Goal: Check status

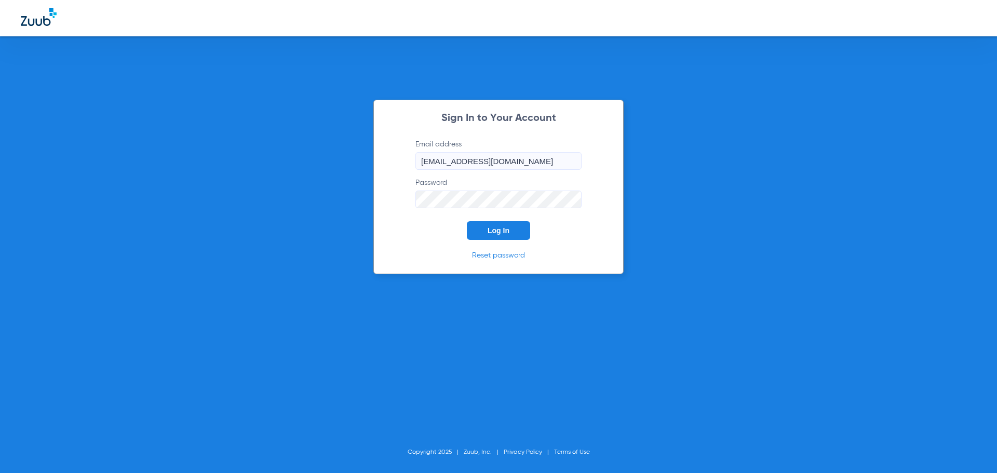
click at [494, 231] on span "Log In" at bounding box center [499, 230] width 22 height 8
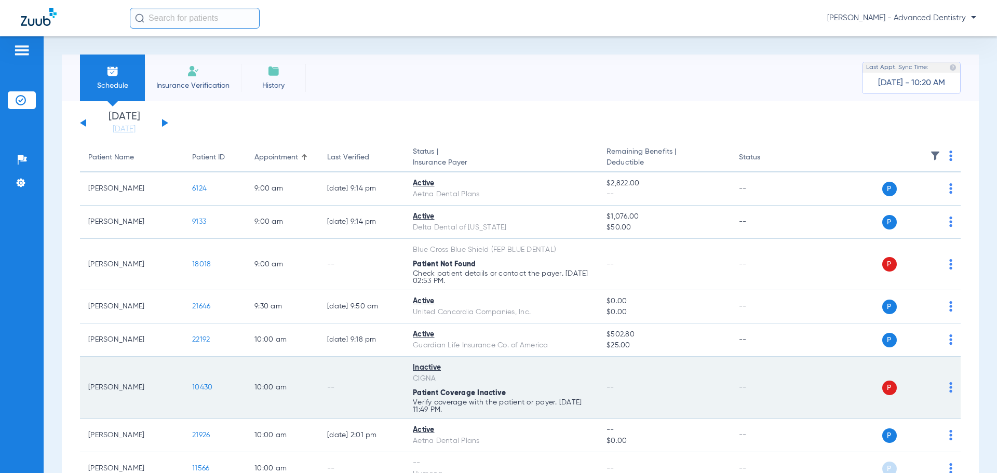
scroll to position [52, 0]
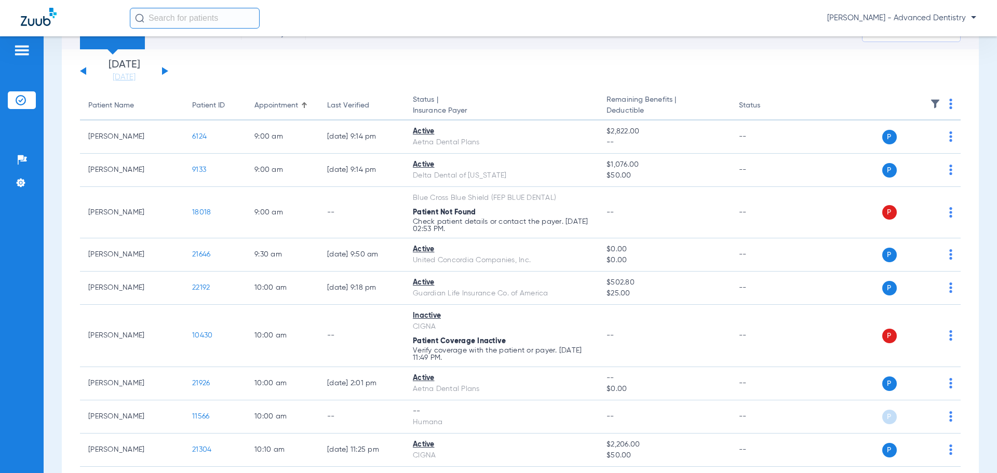
click at [160, 70] on div "[DATE] [DATE] [DATE] [DATE] [DATE] [DATE] [DATE] [DATE] [DATE] [DATE] [DATE] [D…" at bounding box center [124, 71] width 88 height 23
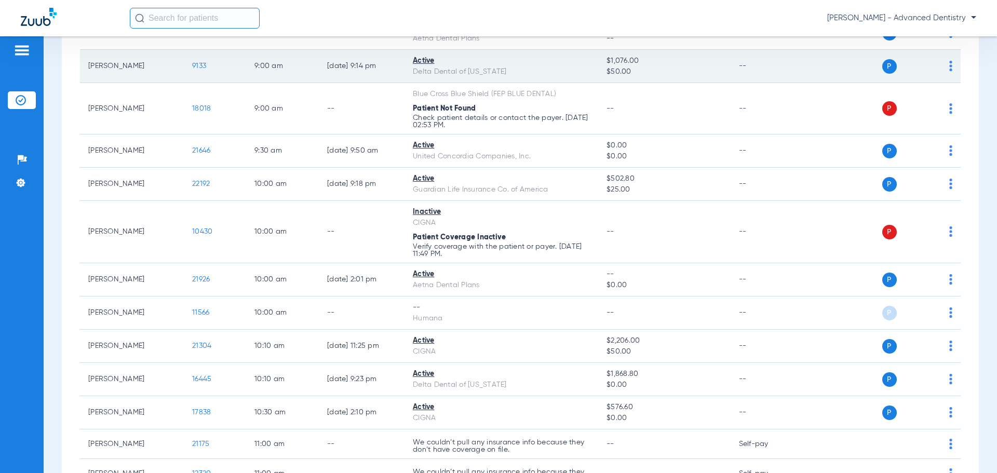
scroll to position [0, 0]
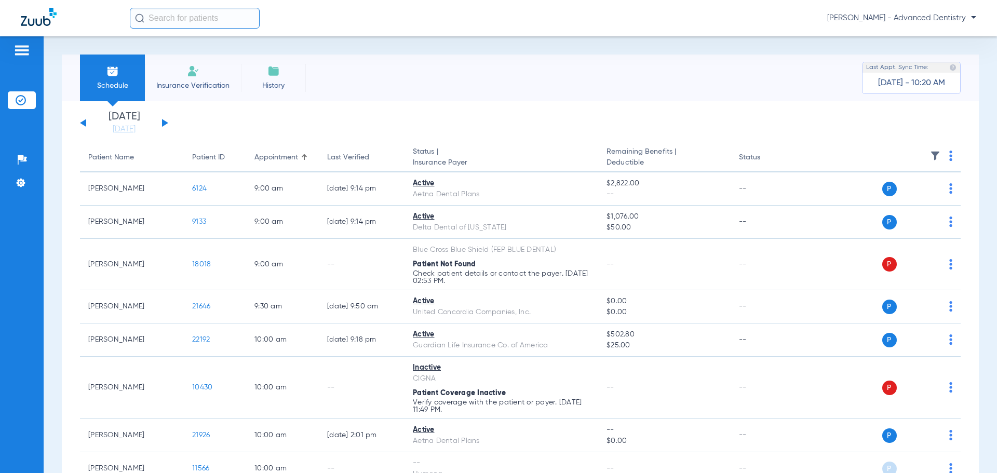
click at [163, 124] on button at bounding box center [165, 123] width 6 height 8
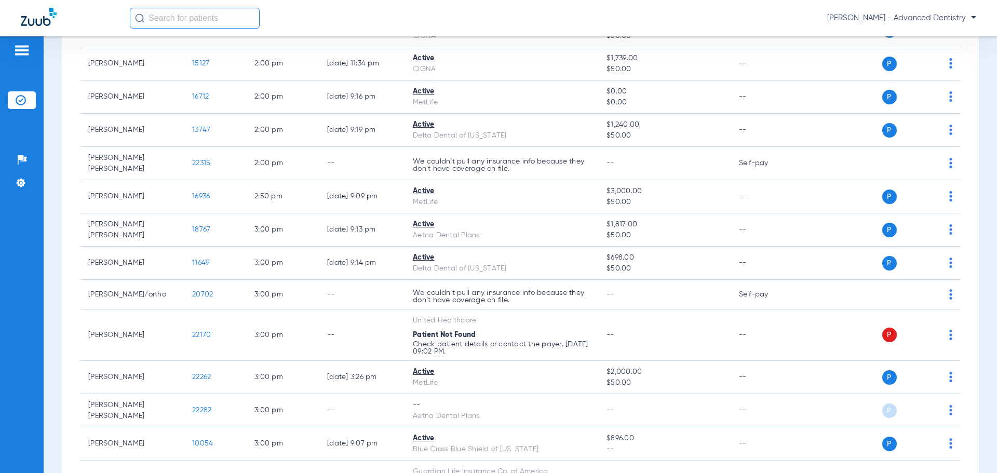
scroll to position [1036, 0]
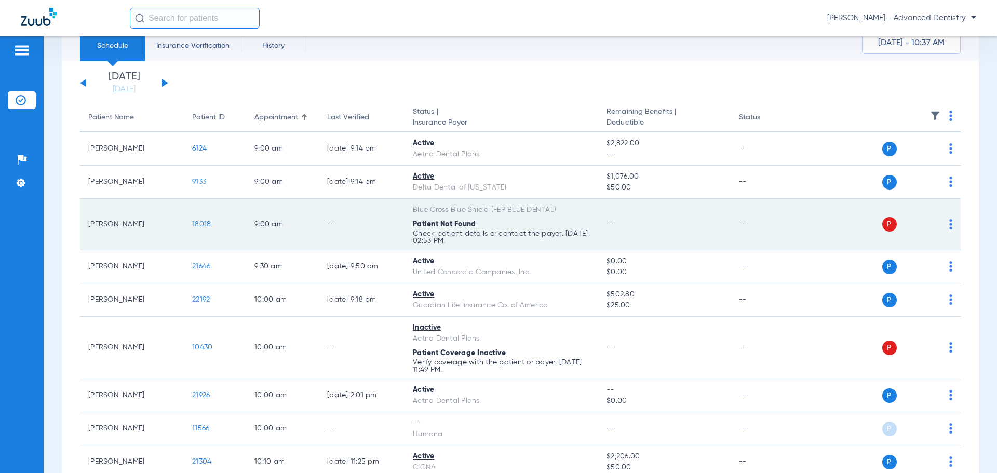
scroll to position [208, 0]
